Goal: Browse casually: Explore the website without a specific task or goal

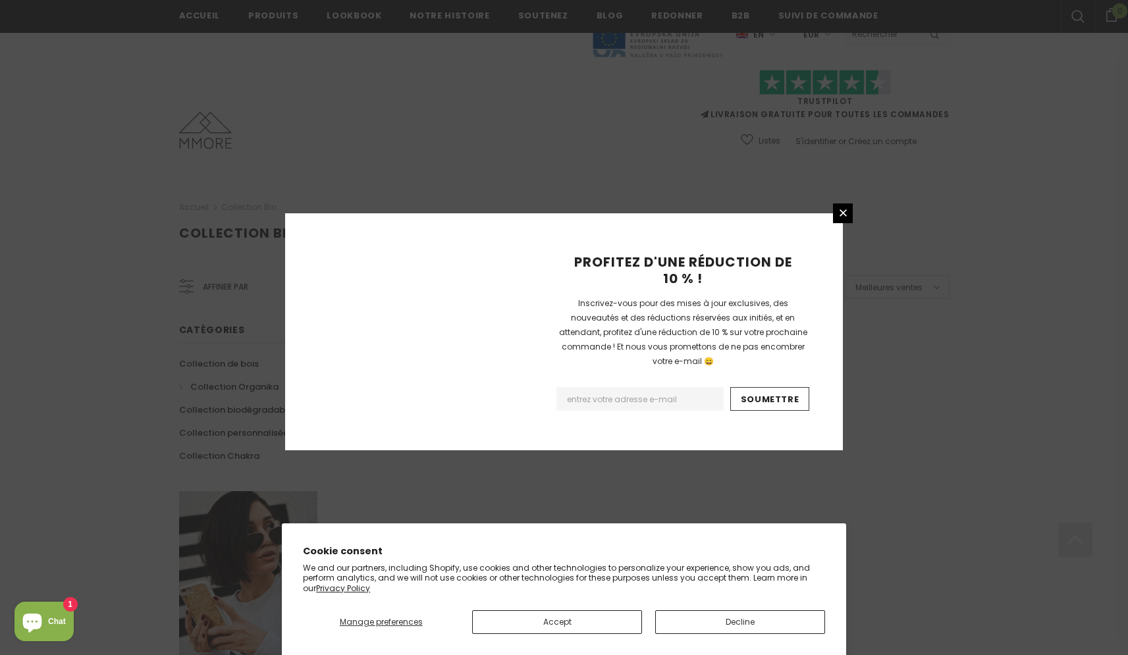
scroll to position [726, 0]
